Goal: Contribute content: Add original content to the website for others to see

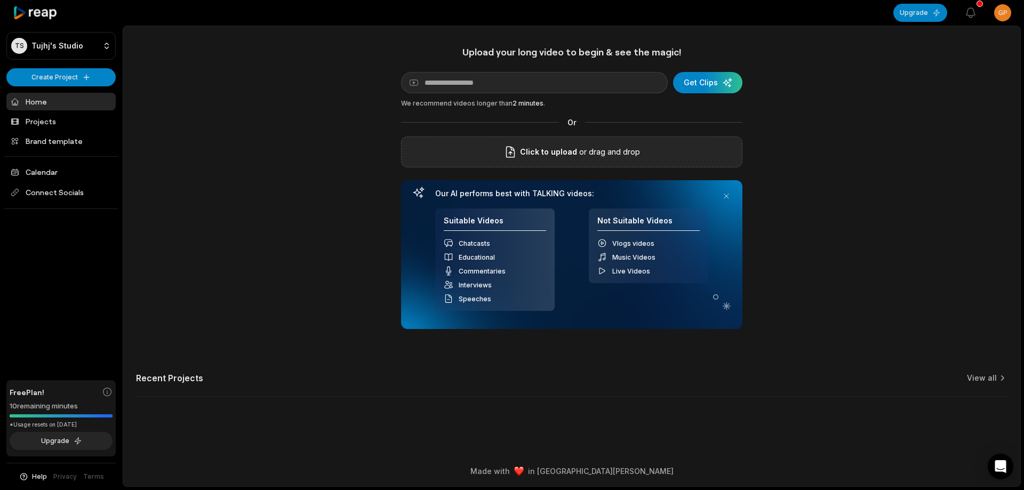
click at [508, 147] on icon at bounding box center [510, 152] width 13 height 13
click at [0, 0] on input "Click to upload" at bounding box center [0, 0] width 0 height 0
click at [1023, 490] on html "TS Tujhj's Studio Create Project Home Projects Brand template Calendar Connect …" at bounding box center [512, 245] width 1024 height 490
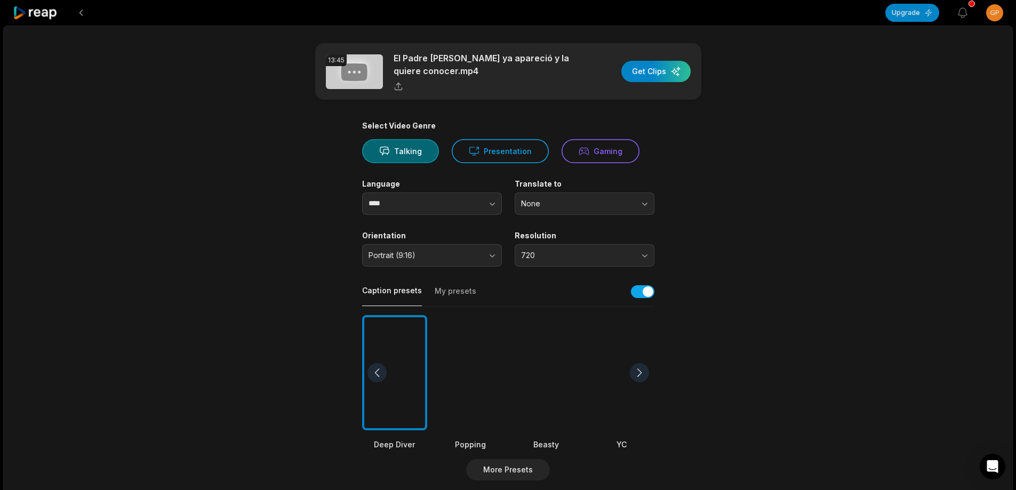
click at [554, 390] on div at bounding box center [546, 373] width 65 height 116
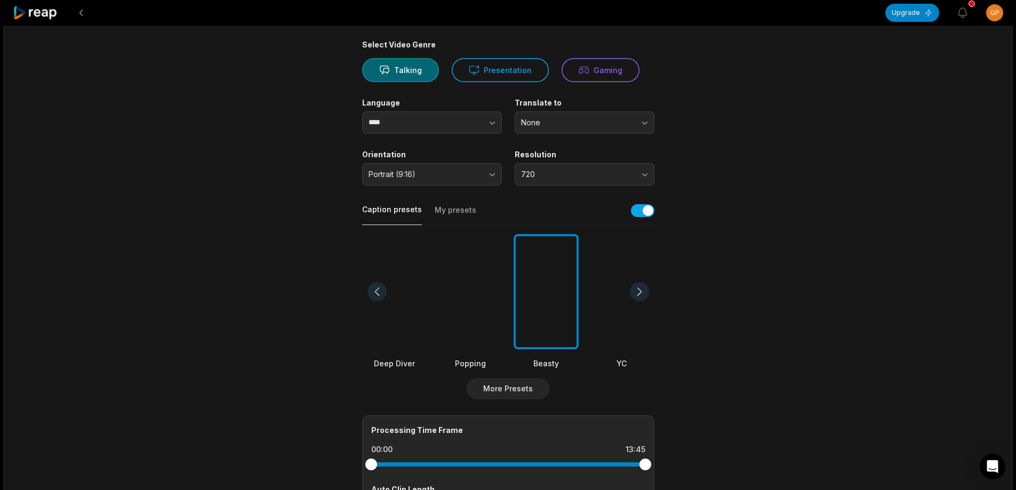
scroll to position [160, 0]
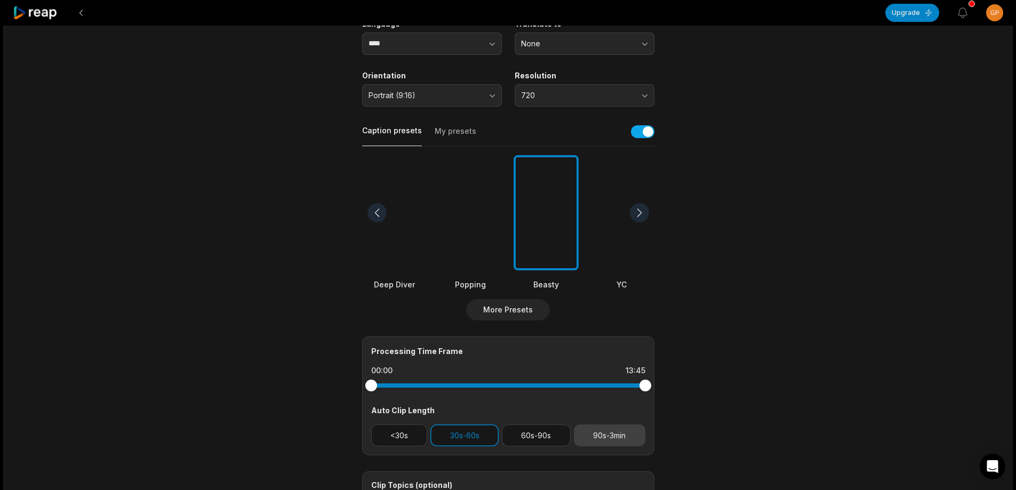
click at [586, 434] on button "90s-3min" at bounding box center [609, 436] width 71 height 22
click at [451, 430] on button "30s-60s" at bounding box center [464, 436] width 68 height 22
drag, startPoint x: 647, startPoint y: 388, endPoint x: 570, endPoint y: 382, distance: 77.0
click at [570, 382] on div at bounding box center [570, 386] width 12 height 12
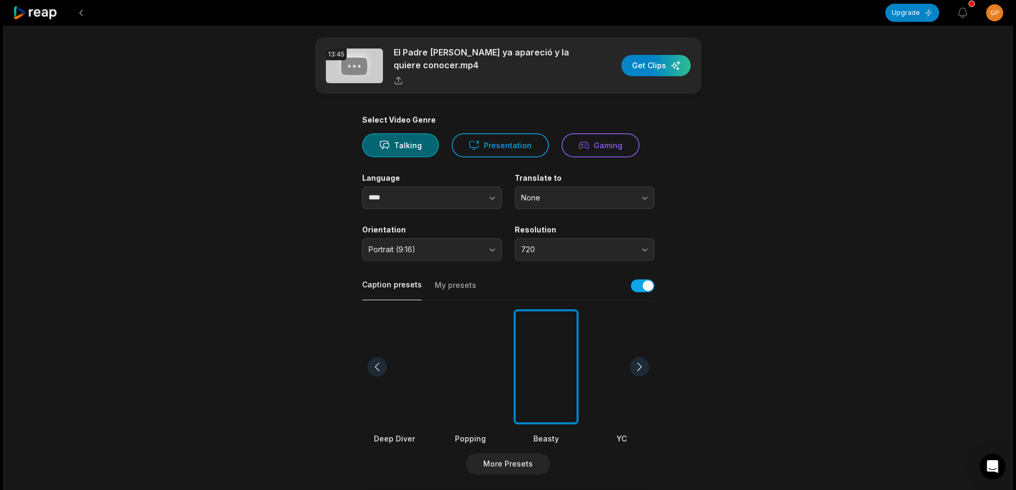
scroll to position [0, 0]
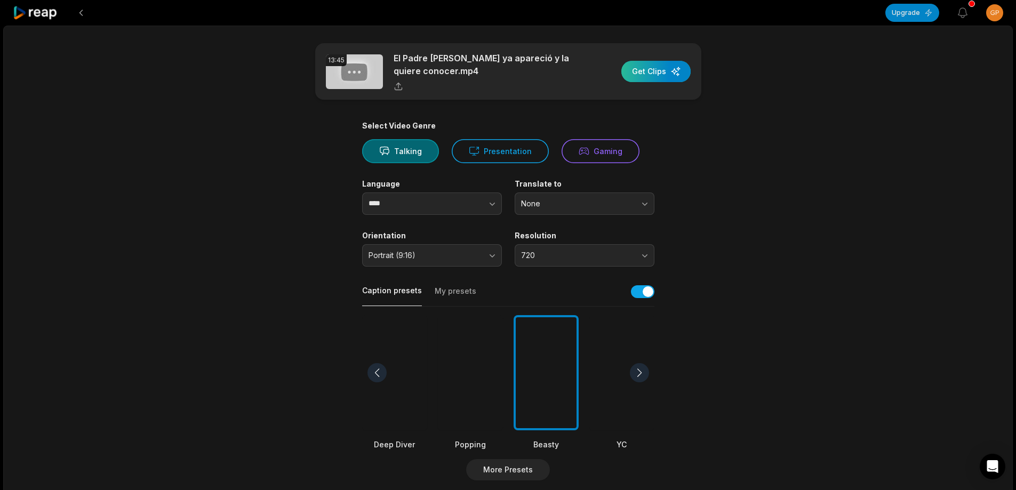
click at [653, 74] on div "button" at bounding box center [655, 71] width 69 height 21
